Goal: Task Accomplishment & Management: Complete application form

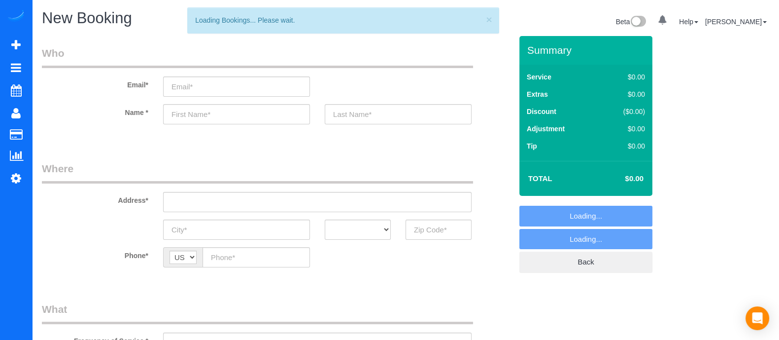
select select "object:1368"
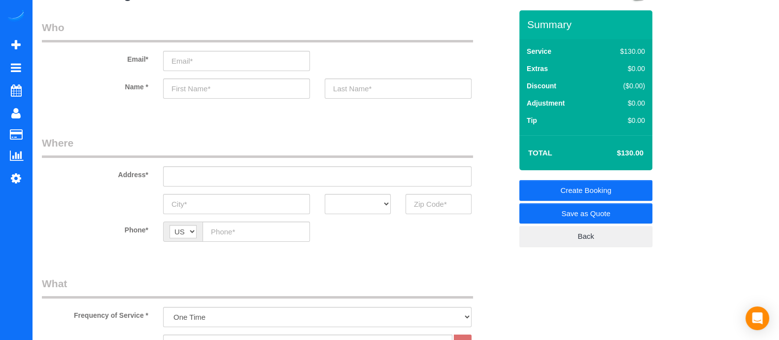
scroll to position [18, 0]
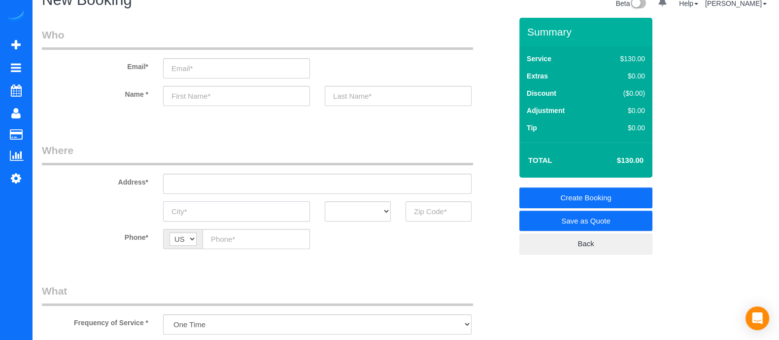
click at [257, 206] on input "text" at bounding box center [236, 211] width 147 height 20
type input "Stone Mountain"
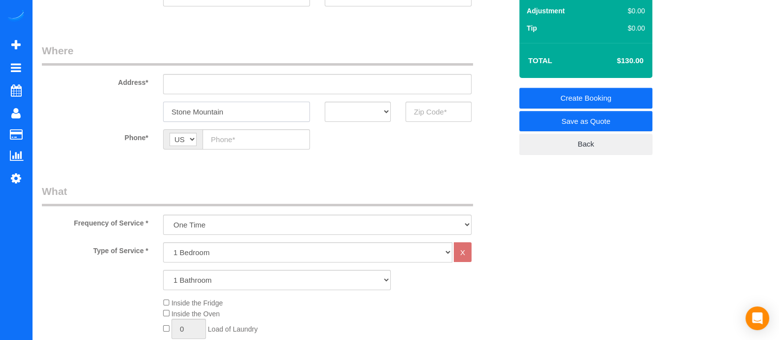
scroll to position [120, 0]
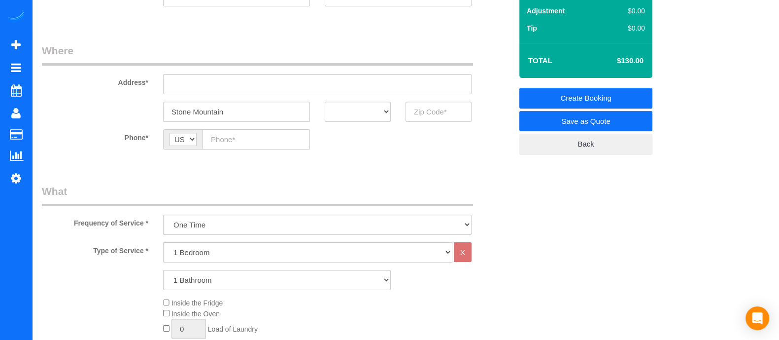
scroll to position [104, 0]
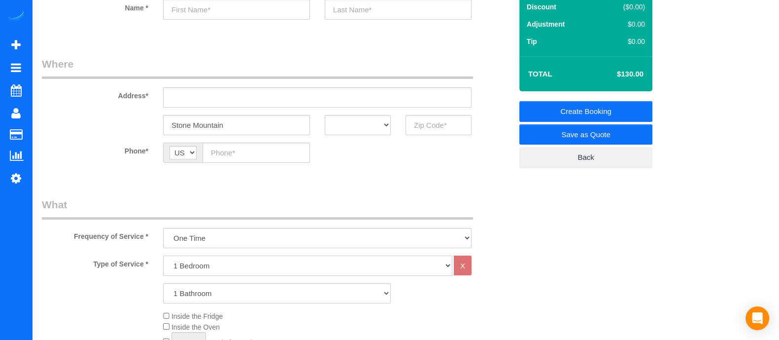
click at [208, 267] on select "1 Bedroom 2 Bedrooms 3 Bedrooms 4 Bedrooms 5 Bedrooms 6 Bedrooms" at bounding box center [307, 265] width 289 height 20
select select "3"
click at [163, 255] on select "1 Bedroom 2 Bedrooms 3 Bedrooms 4 Bedrooms 5 Bedrooms 6 Bedrooms" at bounding box center [307, 265] width 289 height 20
drag, startPoint x: 195, startPoint y: 293, endPoint x: 202, endPoint y: 230, distance: 63.5
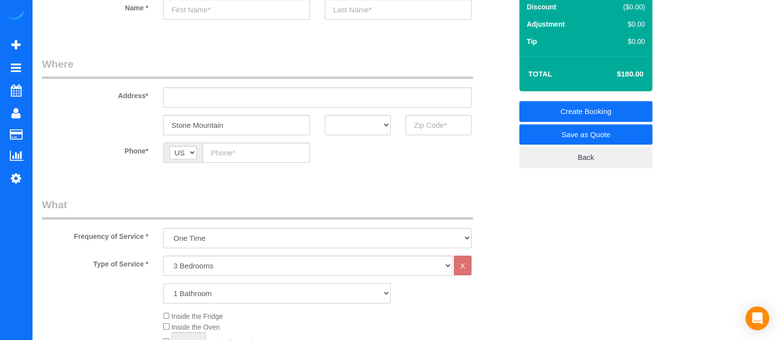
select select "3"
click at [163, 283] on select "1 Bathroom 2 Bathrooms 3 Bathrooms 4 Bathrooms 5 Bathrooms 6 Bathrooms" at bounding box center [277, 293] width 228 height 20
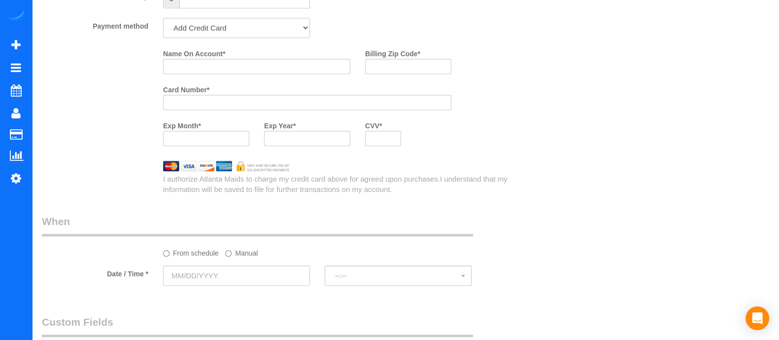
scroll to position [1149, 0]
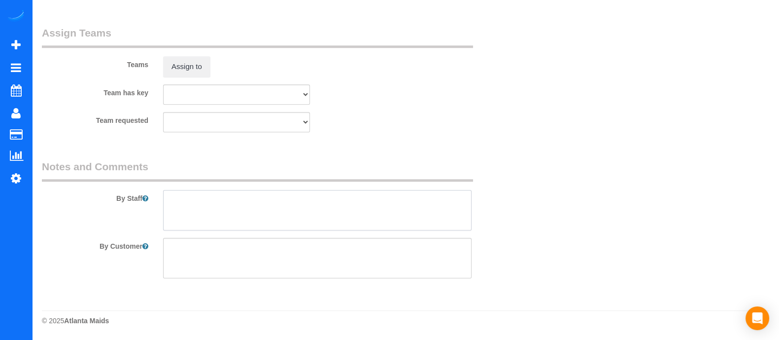
click at [292, 214] on textarea at bounding box center [317, 210] width 309 height 40
click at [286, 207] on textarea at bounding box center [317, 210] width 309 height 40
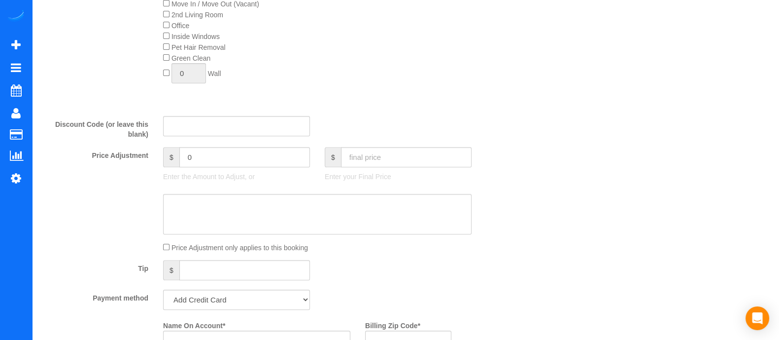
scroll to position [0, 0]
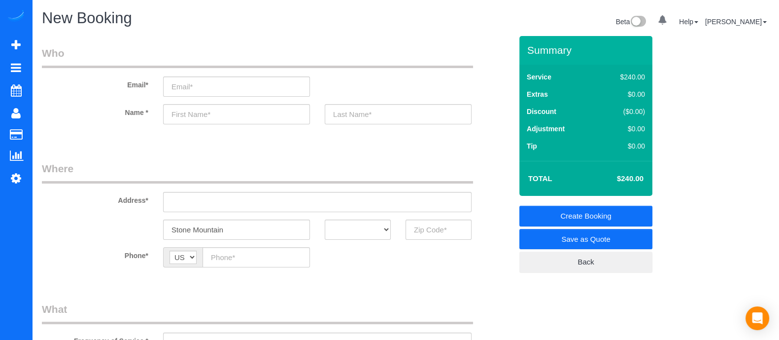
click at [250, 121] on input "text" at bounding box center [236, 114] width 147 height 20
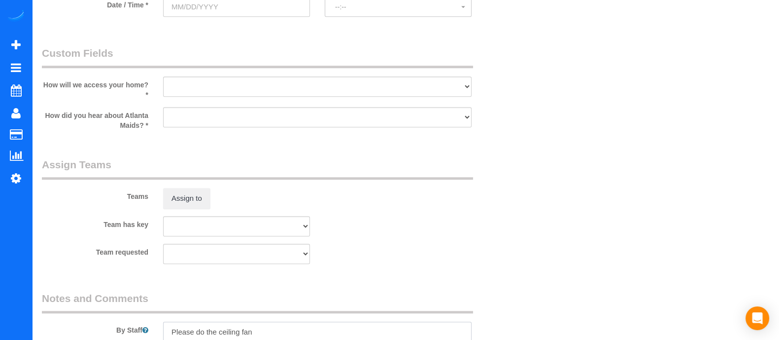
type textarea "Please do the ceiling fan"
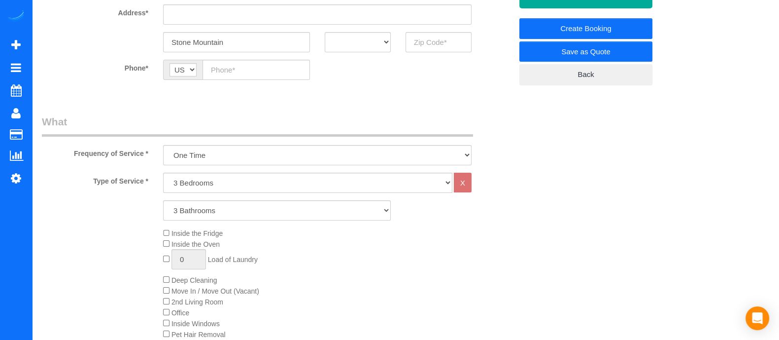
scroll to position [0, 0]
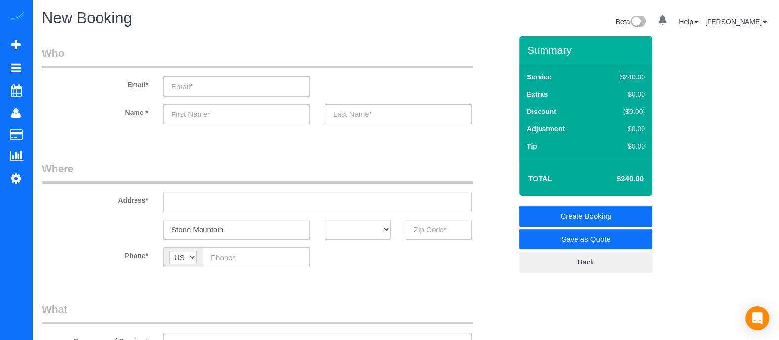
click at [233, 109] on input "text" at bounding box center [236, 114] width 147 height 20
click at [347, 122] on input "text" at bounding box center [398, 114] width 147 height 20
type input "Ron"
drag, startPoint x: 347, startPoint y: 121, endPoint x: 349, endPoint y: 113, distance: 8.1
click at [349, 113] on input "text" at bounding box center [398, 114] width 147 height 20
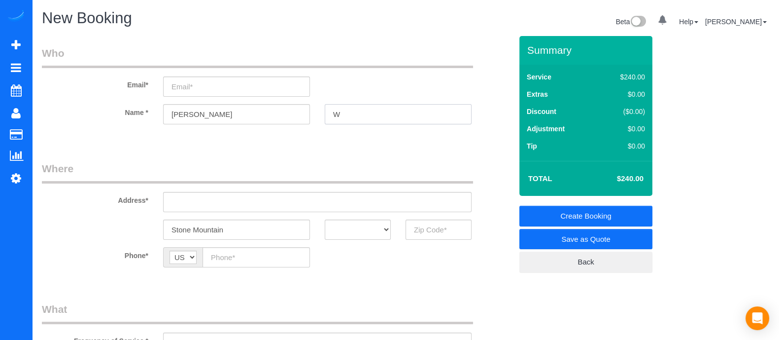
click at [349, 113] on input "W" at bounding box center [398, 114] width 147 height 20
type input "Williams"
click at [225, 86] on input "email" at bounding box center [236, 86] width 147 height 20
type input "rwilliams50@gmail.com"
click at [259, 119] on input "Ron" at bounding box center [236, 114] width 147 height 20
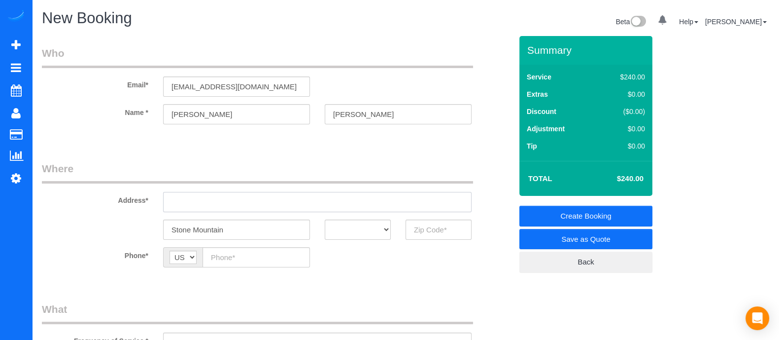
click at [239, 206] on input "text" at bounding box center [317, 202] width 309 height 20
drag, startPoint x: 250, startPoint y: 205, endPoint x: 116, endPoint y: 223, distance: 135.8
click at [116, 223] on sui-booking-address "Address* 5385 post road tass Stone Mountain AK AL AR AZ CA CO CT DC DE FL GA HI…" at bounding box center [277, 200] width 470 height 78
paste input "Post Rd PassStone Mountain, GA 30088, USA"
type input "5385 Post Rd PassStone Mountain, GA 30088, USA"
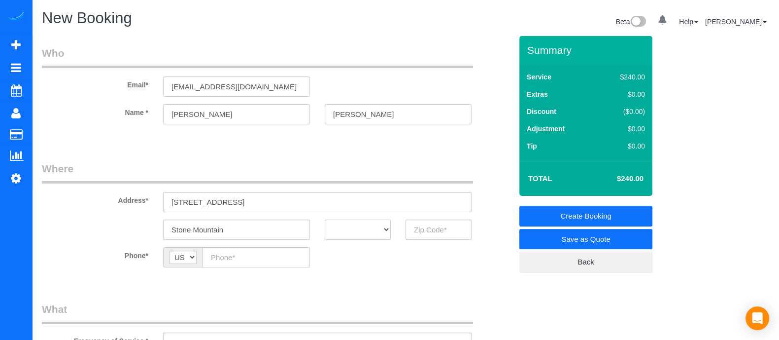
click at [357, 230] on select "AK AL AR AZ CA CO CT DC DE [GEOGRAPHIC_DATA] [GEOGRAPHIC_DATA] HI IA ID IL IN K…" at bounding box center [358, 229] width 66 height 20
select select "GA"
click at [325, 219] on select "AK AL AR AZ CA CO CT DC DE [GEOGRAPHIC_DATA] [GEOGRAPHIC_DATA] HI IA ID IL IN K…" at bounding box center [358, 229] width 66 height 20
click at [418, 227] on input "text" at bounding box center [439, 229] width 66 height 20
type input "30088"
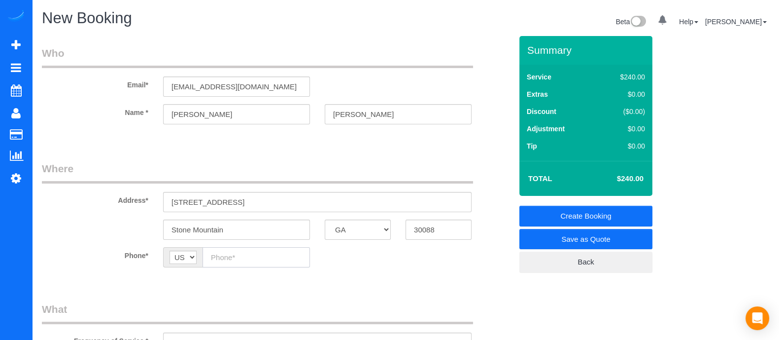
paste input "(404) 428-6339"
click at [242, 251] on input "(404) 428-6339" at bounding box center [256, 257] width 107 height 20
type input "(404) 428-6339"
drag, startPoint x: 223, startPoint y: 110, endPoint x: 107, endPoint y: 133, distance: 118.0
click at [107, 133] on sui-booking-customer "Email* rwilliams50@gmail.com Name * Ron Williams" at bounding box center [277, 90] width 470 height 88
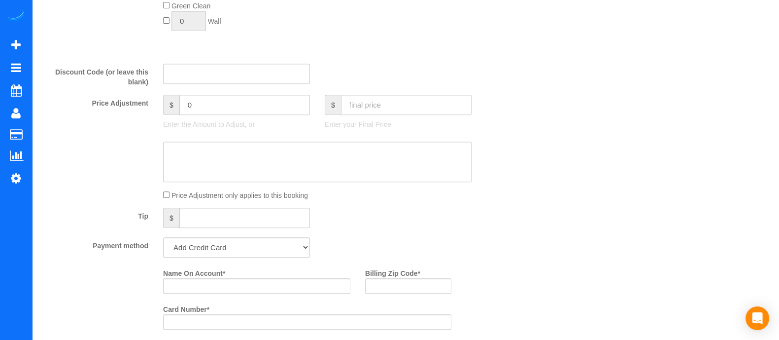
scroll to position [738, 0]
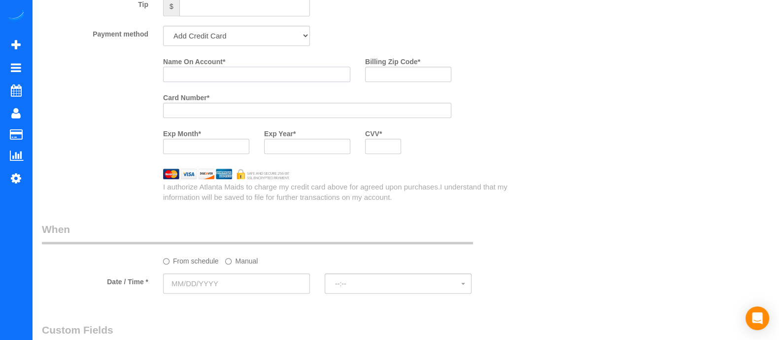
paste input "Ron"
click at [205, 77] on input "Ron" at bounding box center [256, 74] width 187 height 15
type input "Ron Williams"
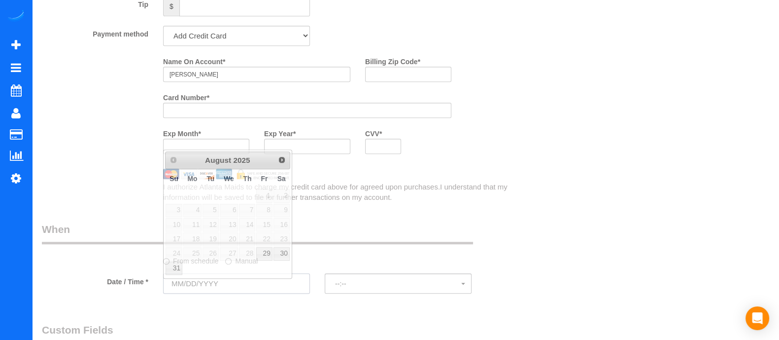
click at [239, 290] on input "text" at bounding box center [236, 283] width 147 height 20
click at [283, 250] on link "30" at bounding box center [282, 253] width 16 height 13
type input "08/30/2025"
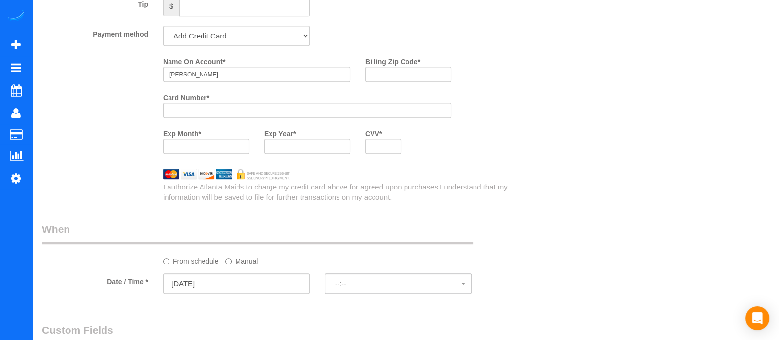
select select "spot1"
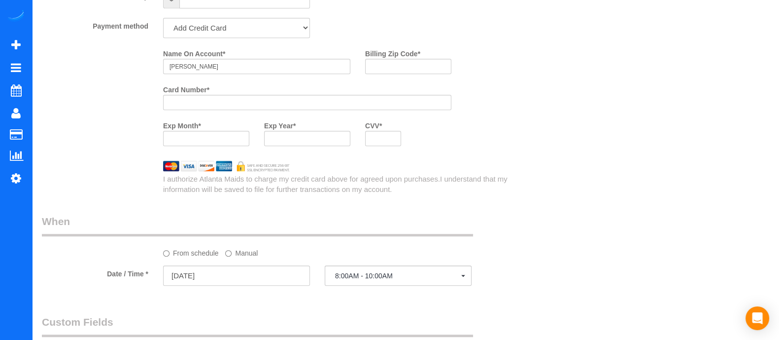
scroll to position [1149, 0]
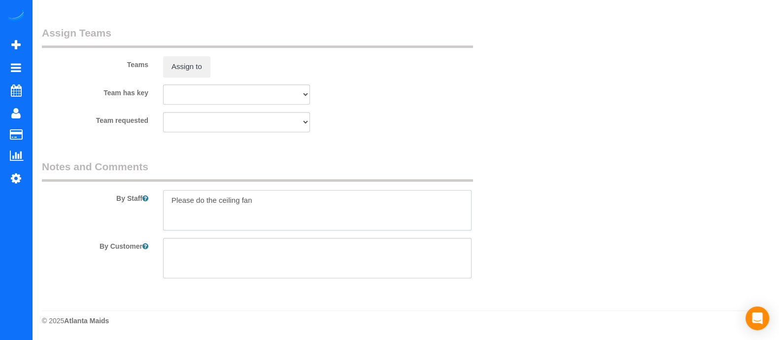
click at [258, 207] on textarea at bounding box center [317, 210] width 309 height 40
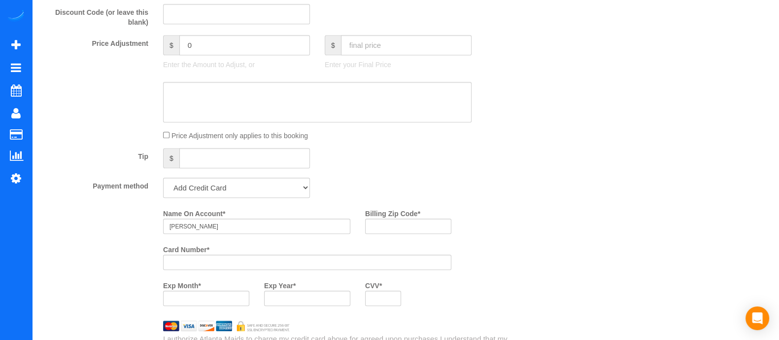
scroll to position [0, 0]
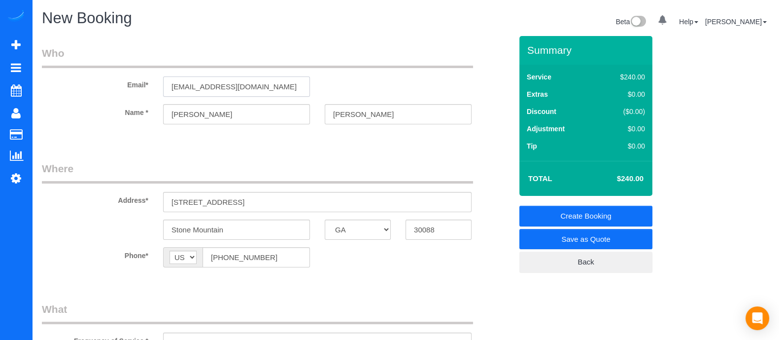
drag, startPoint x: 261, startPoint y: 85, endPoint x: 99, endPoint y: 87, distance: 162.6
click at [99, 87] on div "Email* rwilliams50@gmail.com" at bounding box center [276, 71] width 485 height 51
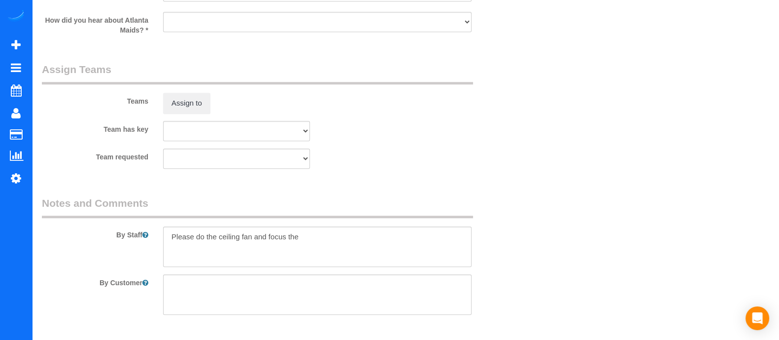
scroll to position [1149, 0]
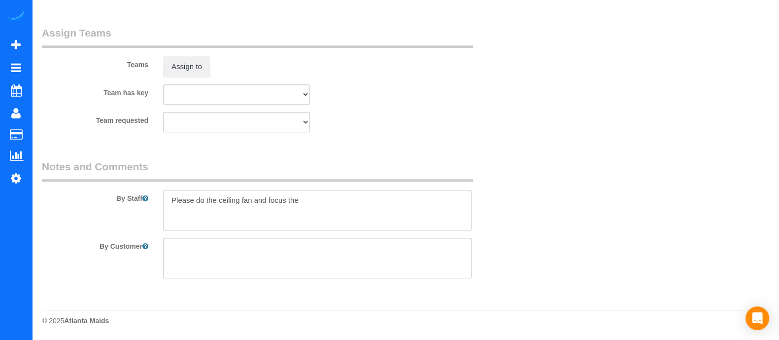
click at [301, 211] on textarea at bounding box center [317, 210] width 309 height 40
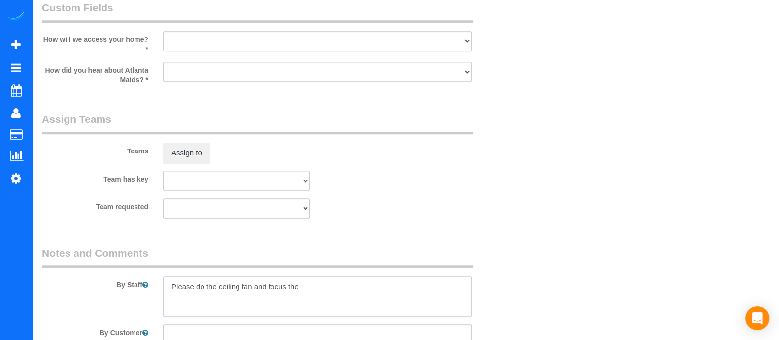
scroll to position [1111, 0]
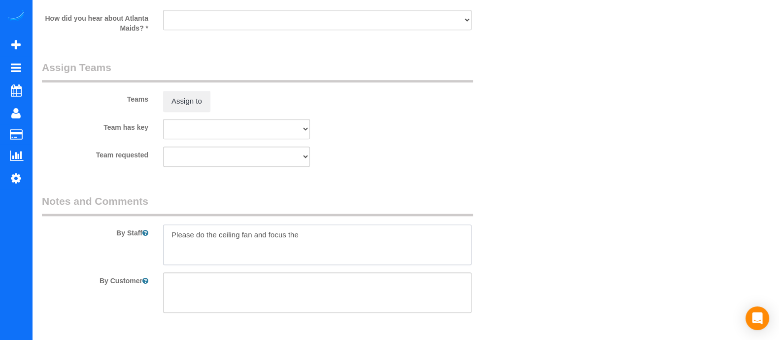
click at [310, 238] on textarea at bounding box center [317, 244] width 309 height 40
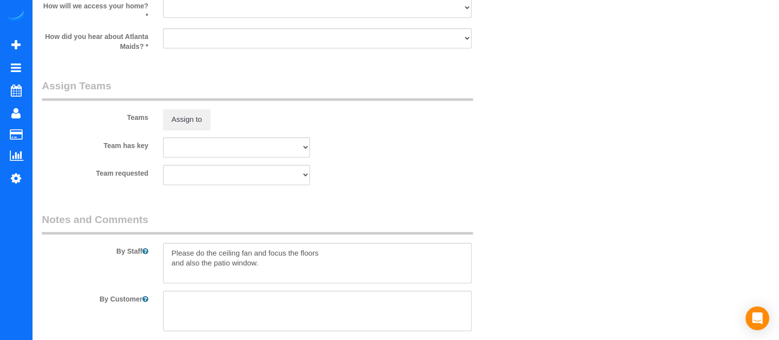
scroll to position [1149, 0]
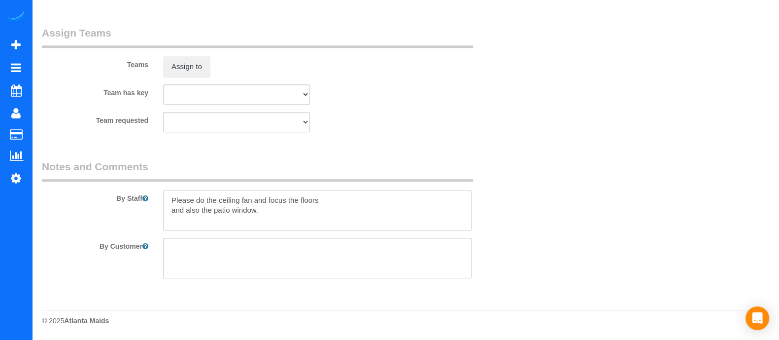
drag, startPoint x: 264, startPoint y: 213, endPoint x: 126, endPoint y: 210, distance: 138.0
click at [126, 210] on div "By Staff" at bounding box center [276, 194] width 485 height 71
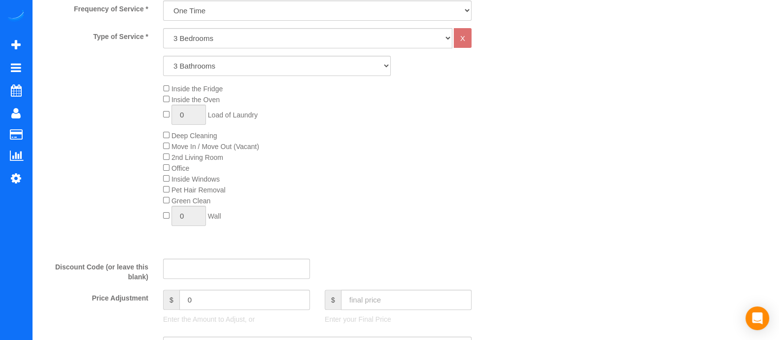
scroll to position [328, 0]
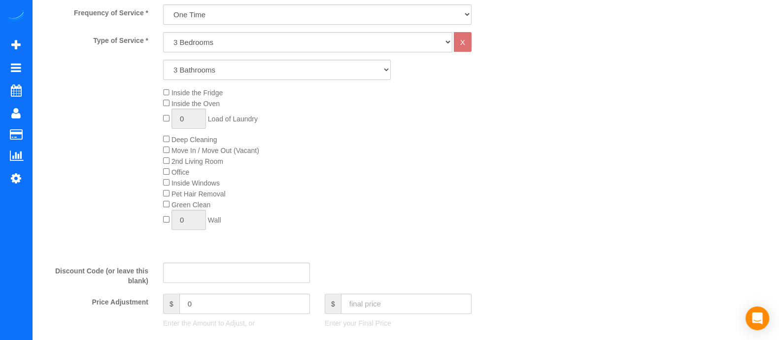
type textarea "Please do the ceiling fan and focus the floors"
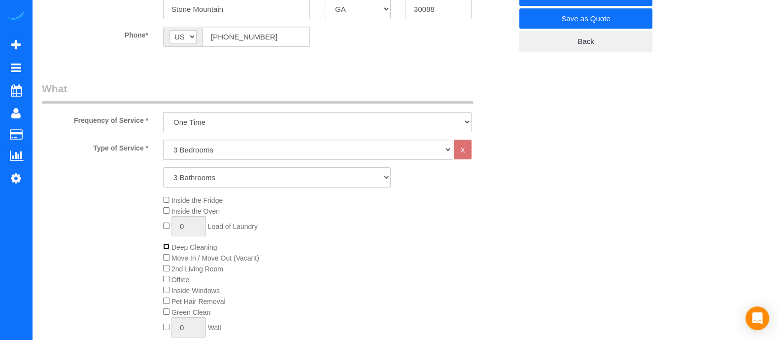
scroll to position [220, 0]
click at [163, 292] on div "Inside the Fridge Inside the Oven 0 Load of Laundry Deep Cleaning Move In / Mov…" at bounding box center [338, 269] width 364 height 148
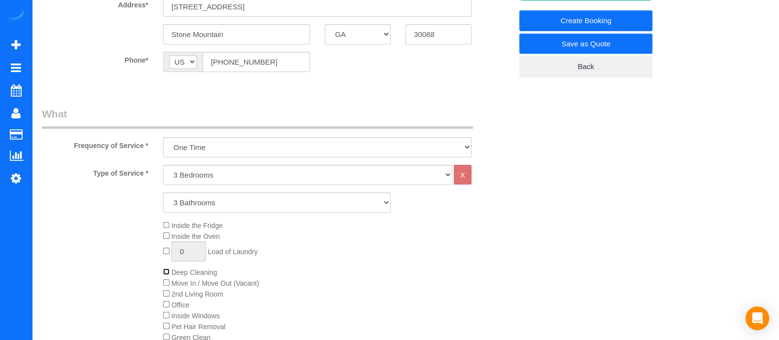
scroll to position [193, 0]
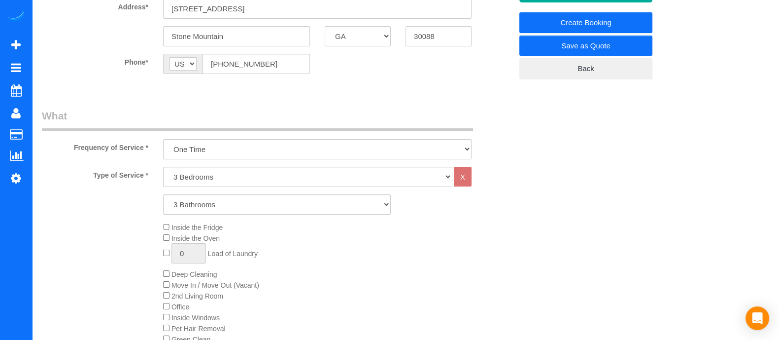
click at [163, 270] on div "Inside the Fridge Inside the Oven 0 Load of Laundry Deep Cleaning Move In / Mov…" at bounding box center [338, 296] width 364 height 148
click at [333, 293] on div "Inside the Fridge Inside the Oven 0 Load of Laundry Deep Cleaning Move In / Mov…" at bounding box center [338, 296] width 364 height 148
click at [347, 272] on div "Inside the Fridge Inside the Oven 0 Load of Laundry Deep Cleaning Move In / Mov…" at bounding box center [338, 296] width 364 height 148
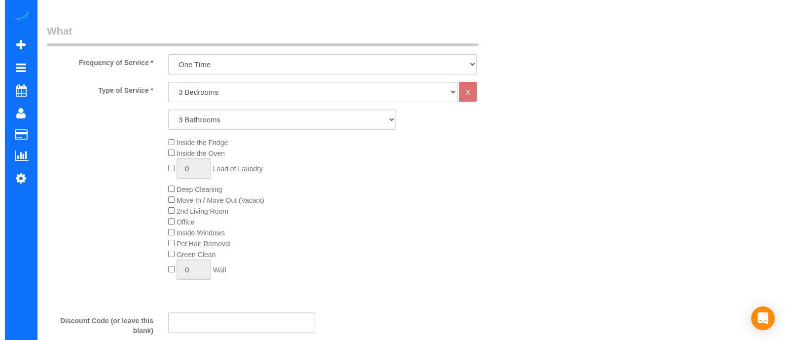
scroll to position [0, 0]
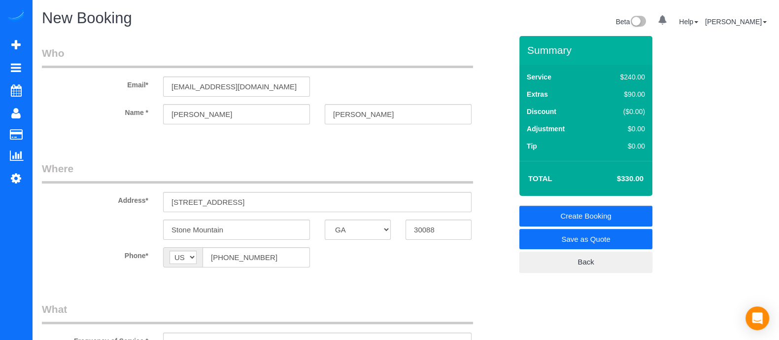
click at [627, 231] on link "Save as Quote" at bounding box center [585, 239] width 133 height 21
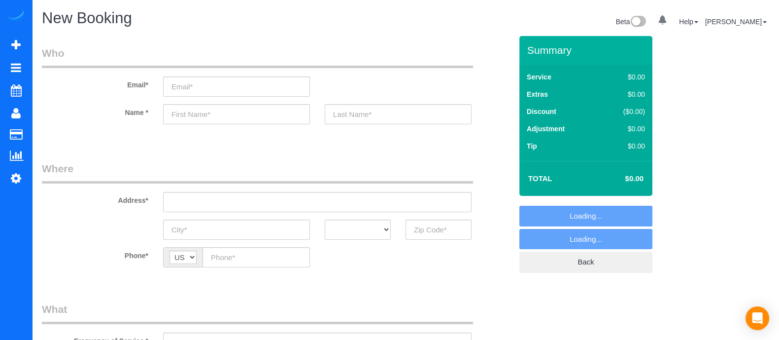
select select "object:2372"
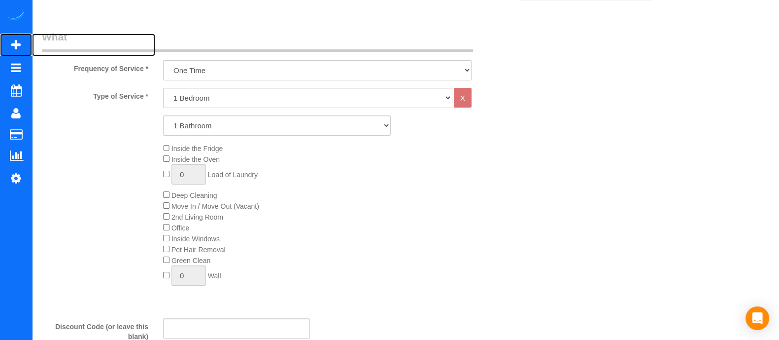
scroll to position [255, 0]
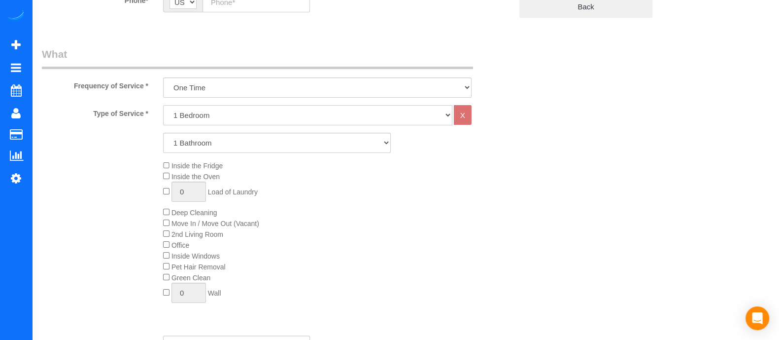
click at [337, 109] on select "1 Bedroom 2 Bedrooms 3 Bedrooms 4 Bedrooms 5 Bedrooms 6 Bedrooms" at bounding box center [307, 115] width 289 height 20
select select "2"
click at [163, 105] on select "1 Bedroom 2 Bedrooms 3 Bedrooms 4 Bedrooms 5 Bedrooms 6 Bedrooms" at bounding box center [307, 115] width 289 height 20
click at [280, 146] on select "1 Bathroom 2 Bathrooms 3 Bathrooms 4 Bathrooms 5 Bathrooms 6 Bathrooms" at bounding box center [277, 143] width 228 height 20
select select "2"
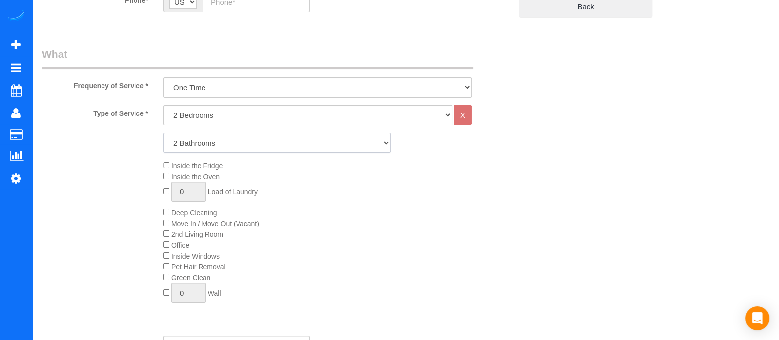
click at [163, 133] on select "1 Bathroom 2 Bathrooms 3 Bathrooms 4 Bathrooms 5 Bathrooms 6 Bathrooms" at bounding box center [277, 143] width 228 height 20
click at [170, 222] on span "Move In / Move Out (Vacant)" at bounding box center [211, 223] width 96 height 8
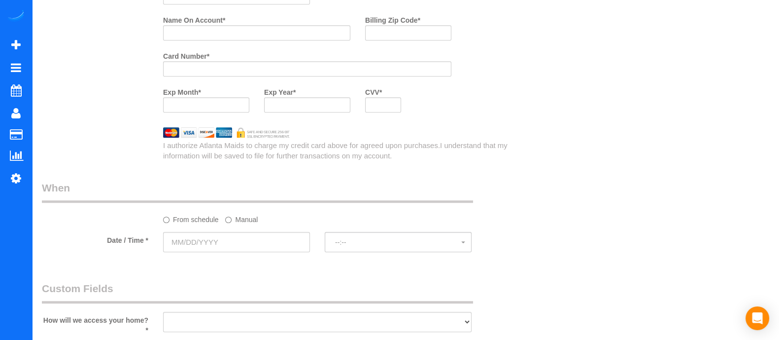
scroll to position [773, 0]
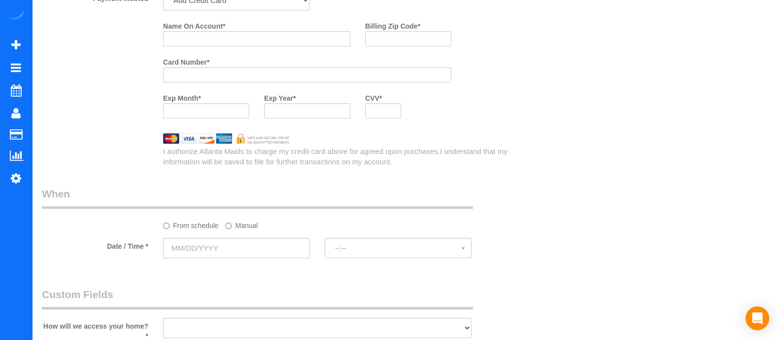
click at [235, 223] on label "Manual" at bounding box center [241, 223] width 33 height 13
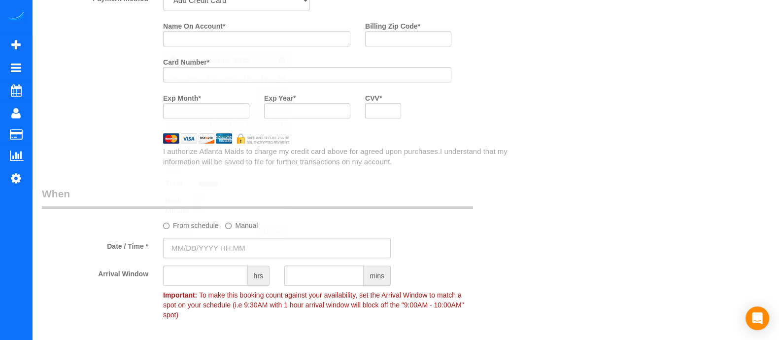
click at [240, 249] on input "text" at bounding box center [277, 248] width 228 height 20
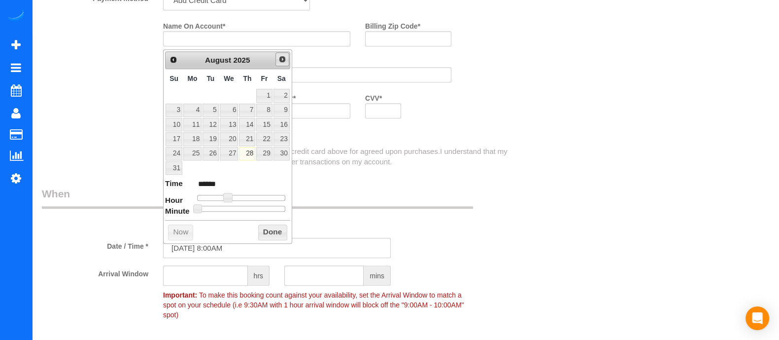
click at [276, 56] on link "Next" at bounding box center [282, 59] width 14 height 14
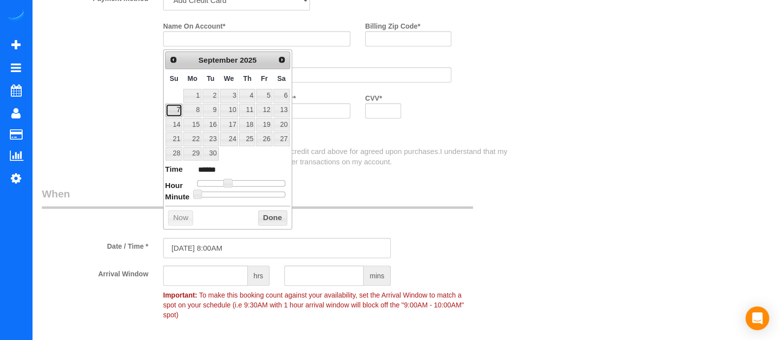
click at [179, 108] on link "7" at bounding box center [174, 109] width 17 height 13
type input "[DATE] 8:00AM"
click at [344, 192] on legend "When" at bounding box center [257, 197] width 431 height 22
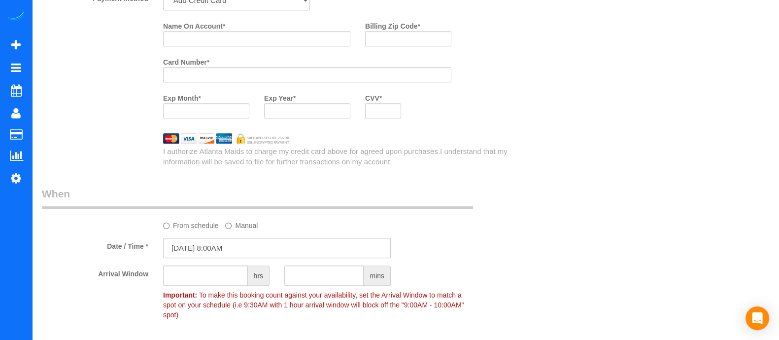
click at [185, 227] on label "From schedule" at bounding box center [191, 223] width 56 height 13
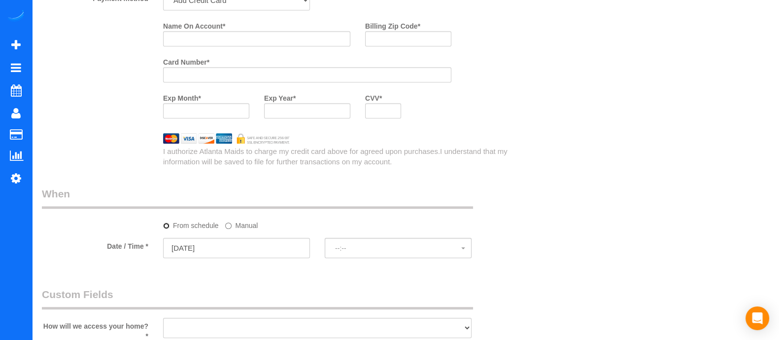
select select "spot1"
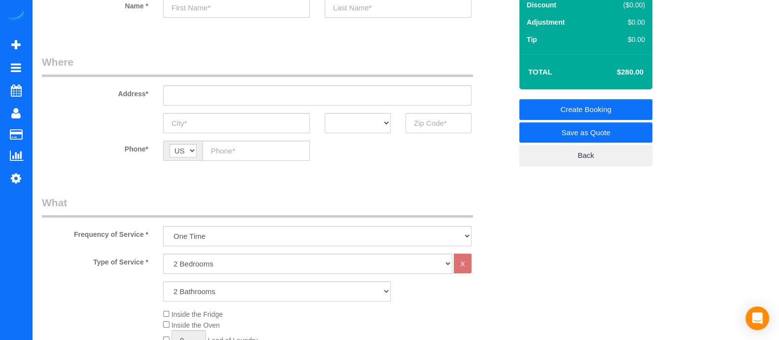
scroll to position [0, 0]
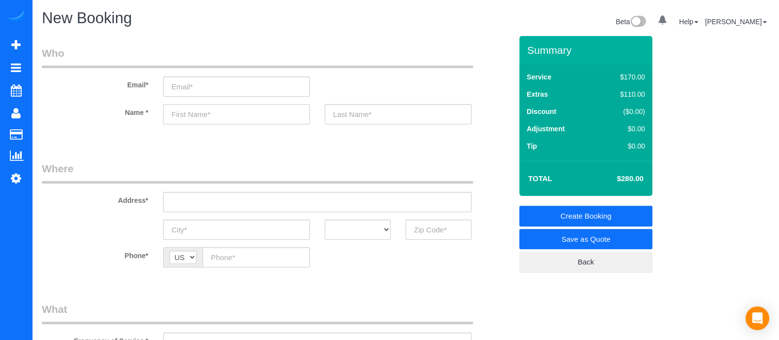
click at [260, 113] on input "text" at bounding box center [236, 114] width 147 height 20
type input "M"
type input "Yuji"
type input "d"
click at [336, 112] on input "Dallard" at bounding box center [398, 114] width 147 height 20
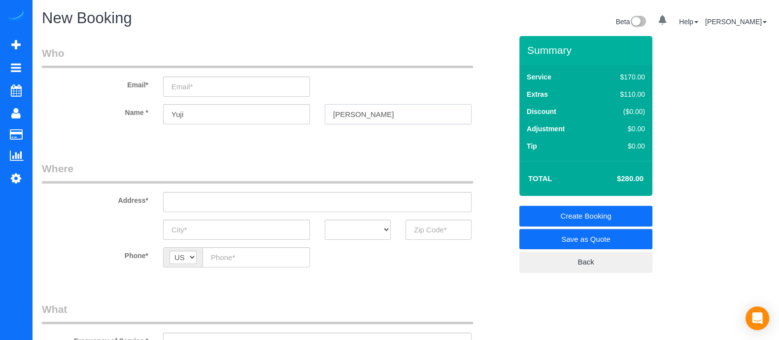
type input "[PERSON_NAME]"
drag, startPoint x: 256, startPoint y: 101, endPoint x: 254, endPoint y: 95, distance: 5.8
click at [254, 95] on sui-booking-customer "Email* Name * [PERSON_NAME]" at bounding box center [277, 90] width 470 height 88
click at [254, 95] on input "email" at bounding box center [236, 86] width 147 height 20
type input "y"
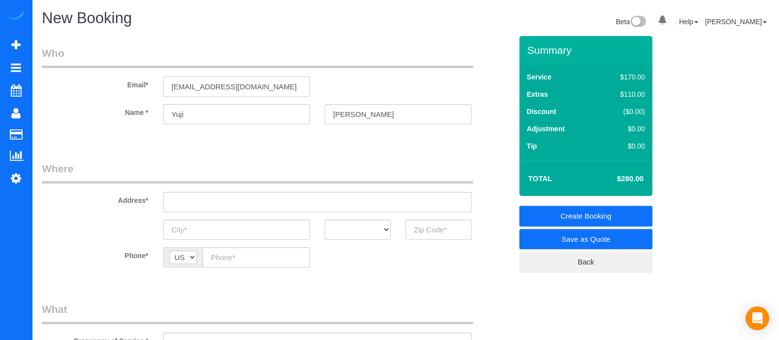
type input "[EMAIL_ADDRESS][DOMAIN_NAME]"
click at [267, 196] on input "text" at bounding box center [317, 202] width 309 height 20
select select "spot21"
drag, startPoint x: 263, startPoint y: 208, endPoint x: 121, endPoint y: 204, distance: 142.0
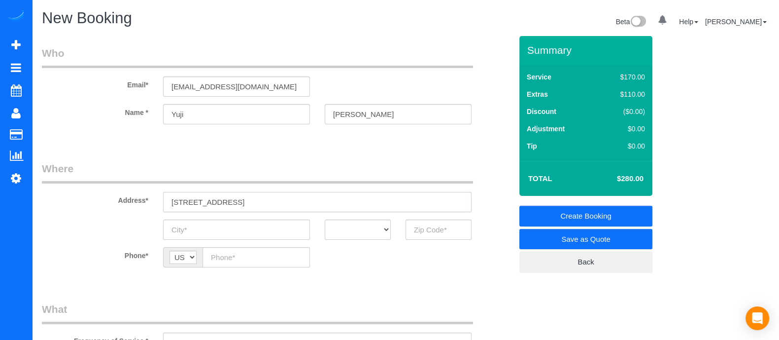
click at [121, 204] on div "Address* [STREET_ADDRESS] tr" at bounding box center [276, 186] width 485 height 51
paste input "[STREET_ADDRESS]"
click at [261, 200] on input "[STREET_ADDRESS]" at bounding box center [317, 202] width 309 height 20
drag, startPoint x: 313, startPoint y: 204, endPoint x: 268, endPoint y: 201, distance: 45.9
click at [268, 201] on input "[STREET_ADDRESS]" at bounding box center [317, 202] width 309 height 20
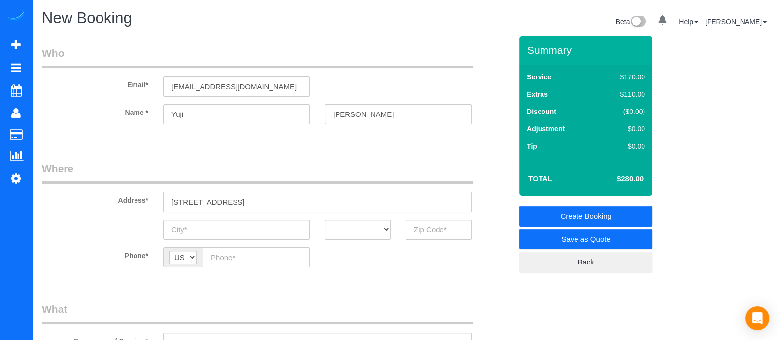
type input "[STREET_ADDRESS]"
paste input "tone Mountai"
click at [249, 238] on input "tone Mountai" at bounding box center [236, 229] width 147 height 20
type input "Stone Mountai"
click at [335, 232] on select "AK AL AR AZ CA CO CT DC DE [GEOGRAPHIC_DATA] [GEOGRAPHIC_DATA] HI IA ID IL IN K…" at bounding box center [358, 229] width 66 height 20
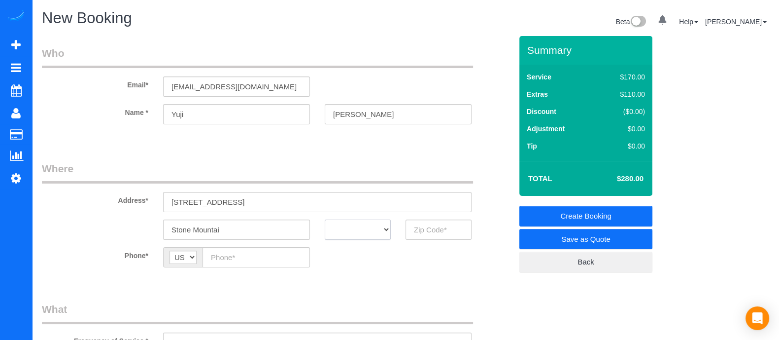
select select "GA"
click at [325, 219] on select "AK AL AR AZ CA CO CT DC DE [GEOGRAPHIC_DATA] [GEOGRAPHIC_DATA] HI IA ID IL IN K…" at bounding box center [358, 229] width 66 height 20
click at [439, 235] on input "3" at bounding box center [439, 229] width 66 height 20
type input "30088"
paste input "[PHONE_NUMBER]"
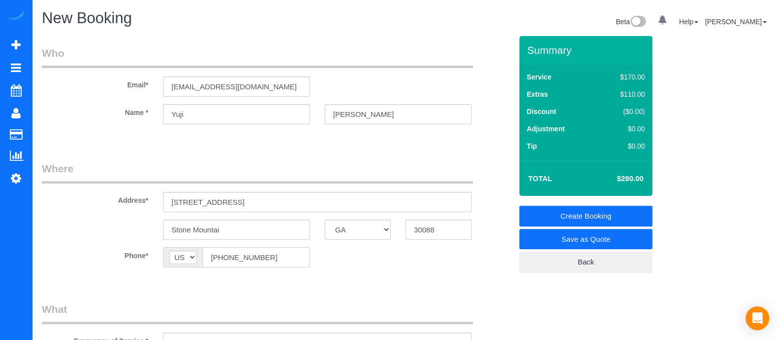
click at [266, 259] on input "[PHONE_NUMBER]" at bounding box center [256, 257] width 107 height 20
type input "[PHONE_NUMBER]"
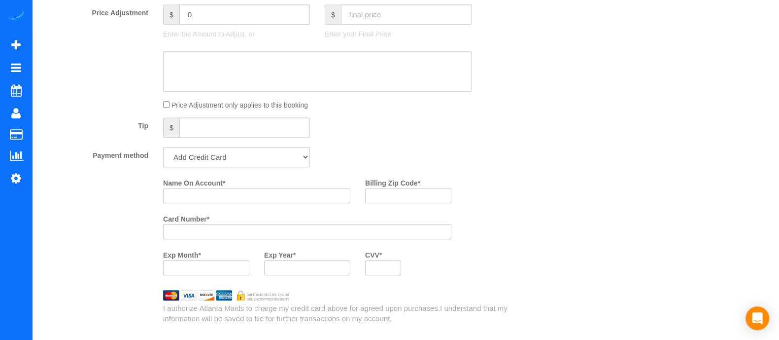
scroll to position [630, 0]
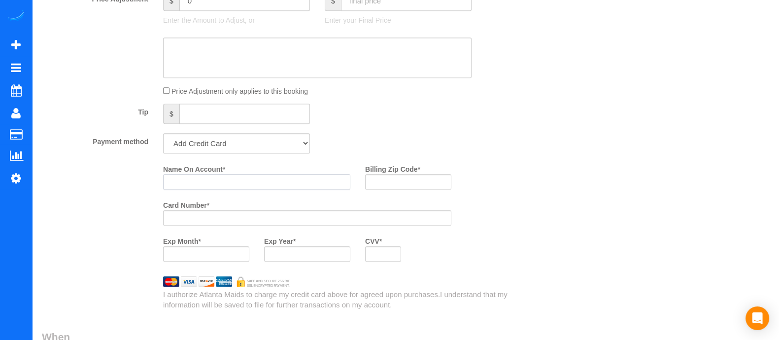
click at [205, 188] on input "Name On Account *" at bounding box center [256, 181] width 187 height 15
type input "[PERSON_NAME]"
click at [412, 183] on input "Billing Zip Code *" at bounding box center [408, 181] width 86 height 15
type input "30088"
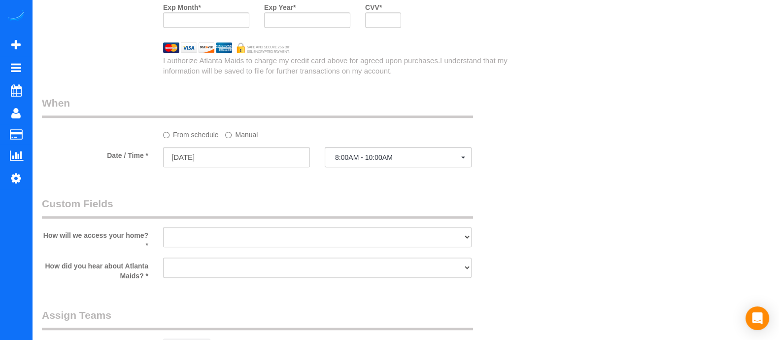
scroll to position [943, 0]
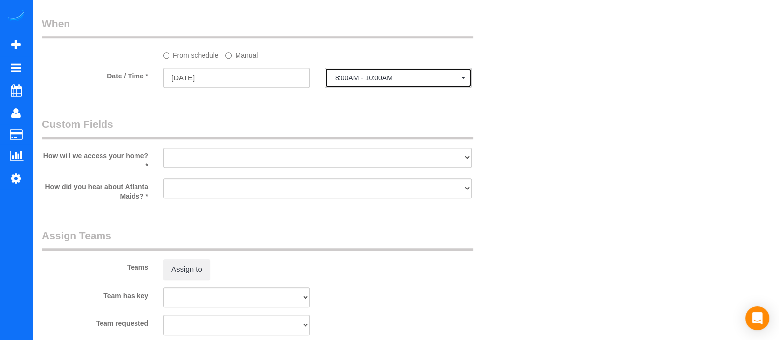
click at [418, 74] on button "8:00AM - 10:00AM" at bounding box center [398, 78] width 147 height 20
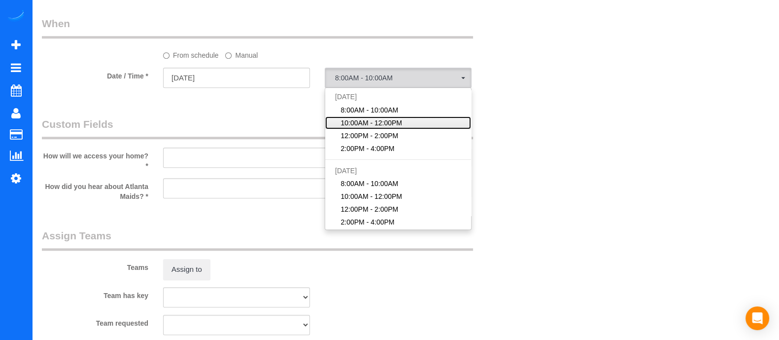
click at [372, 129] on link "10:00AM - 12:00PM" at bounding box center [398, 122] width 146 height 13
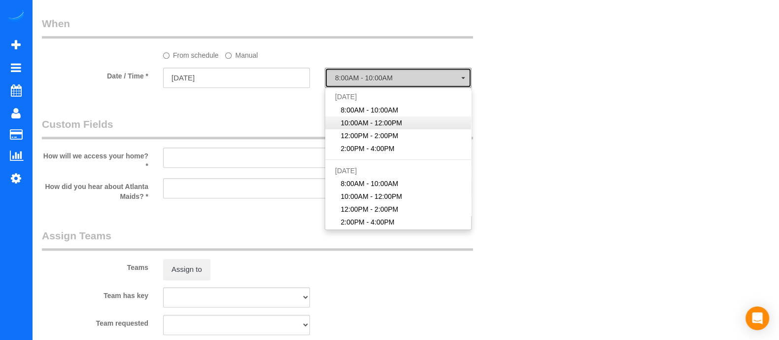
select select "spot22"
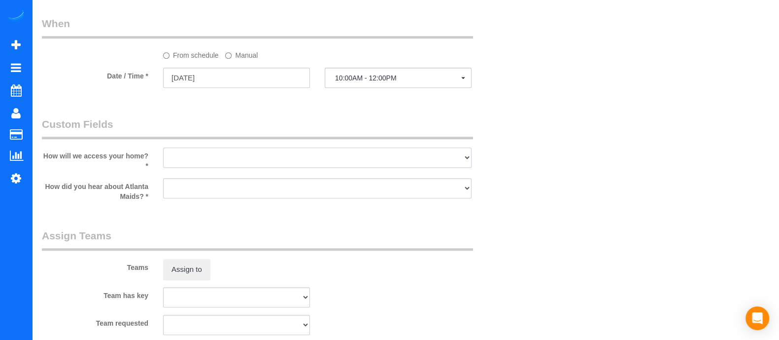
click at [339, 168] on select "I will leave a key I will provide an access code Someone will be home Go to apa…" at bounding box center [317, 157] width 309 height 20
select select "number:3"
click at [163, 151] on select "I will leave a key I will provide an access code Someone will be home Go to apa…" at bounding box center [317, 157] width 309 height 20
drag, startPoint x: 267, startPoint y: 193, endPoint x: 241, endPoint y: 229, distance: 43.5
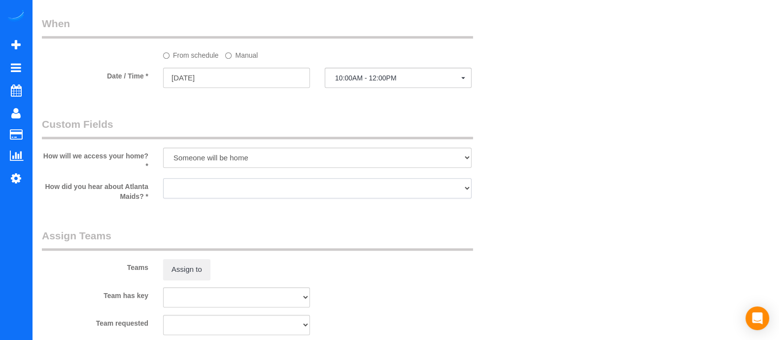
select select "number:6"
click at [163, 181] on select "Google Yelp From a friend Social media Other" at bounding box center [317, 188] width 309 height 20
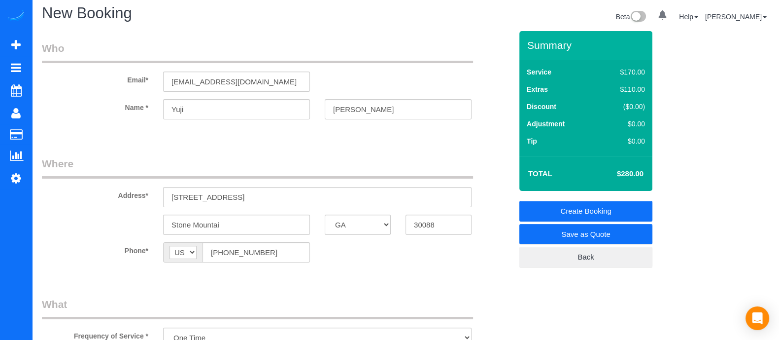
scroll to position [0, 0]
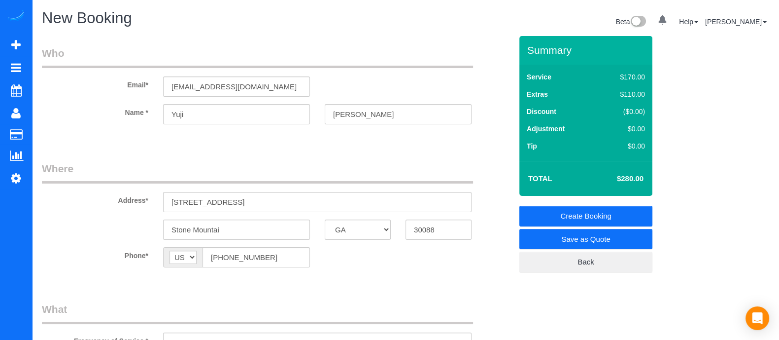
click at [562, 214] on link "Create Booking" at bounding box center [585, 216] width 133 height 21
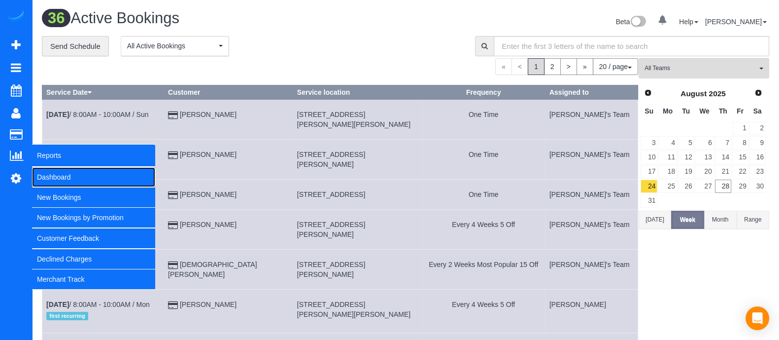
click at [49, 175] on link "Dashboard" at bounding box center [93, 177] width 123 height 20
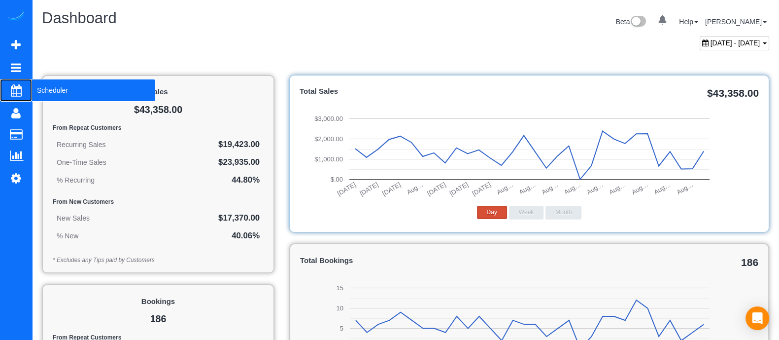
click at [69, 87] on span "Scheduler" at bounding box center [93, 90] width 123 height 23
